Goal: Information Seeking & Learning: Check status

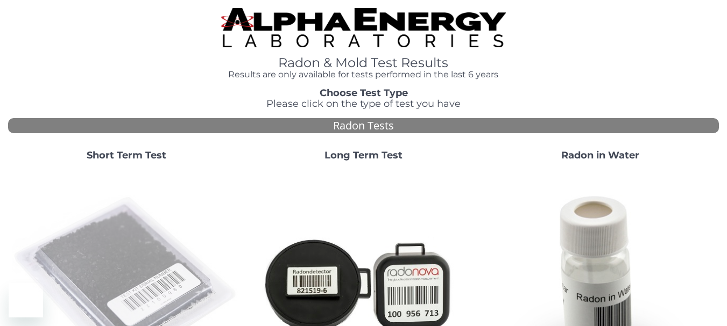
click at [112, 271] on img at bounding box center [126, 284] width 228 height 228
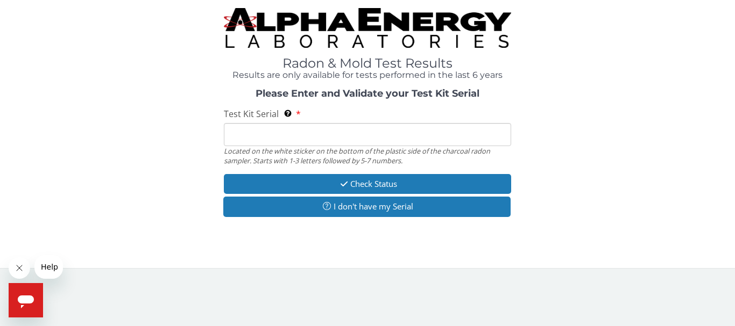
click at [307, 135] on input "Test Kit Serial Located on the white sticker on the bottom of the plastic side …" at bounding box center [367, 134] width 287 height 23
type input "FE432667"
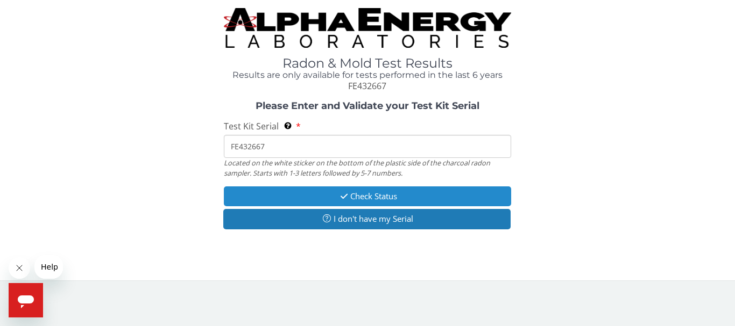
click at [349, 193] on button "Check Status" at bounding box center [367, 197] width 287 height 20
